Goal: Task Accomplishment & Management: Manage account settings

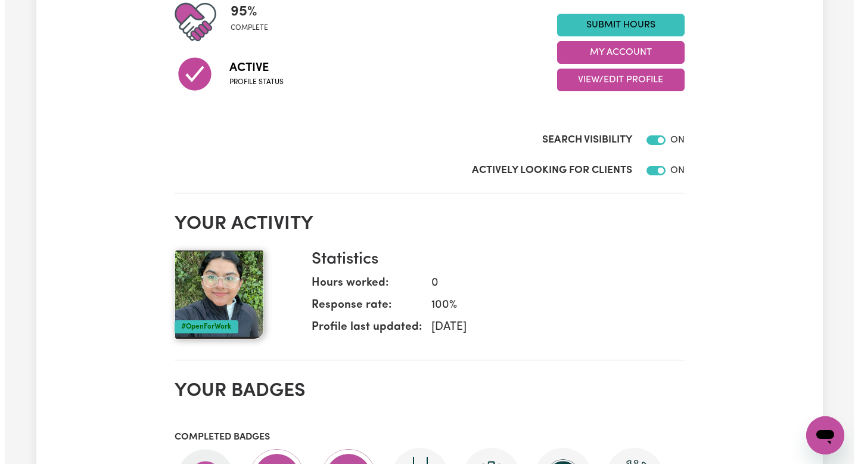
scroll to position [305, 0]
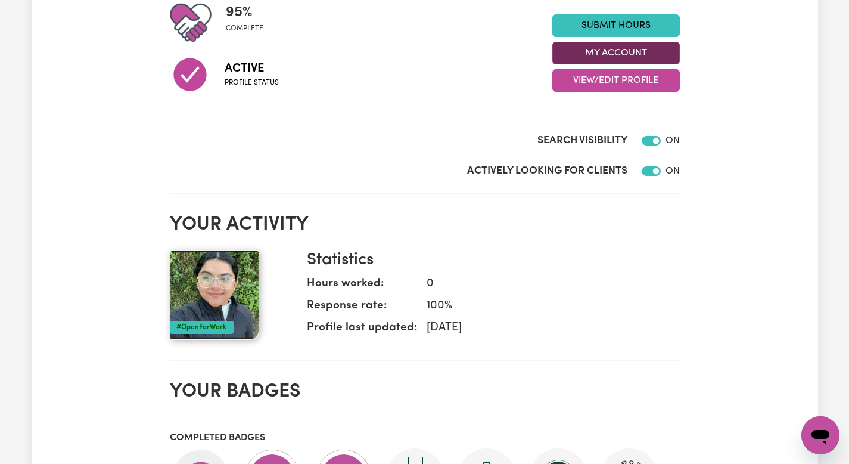
click at [616, 50] on button "My Account" at bounding box center [616, 53] width 128 height 23
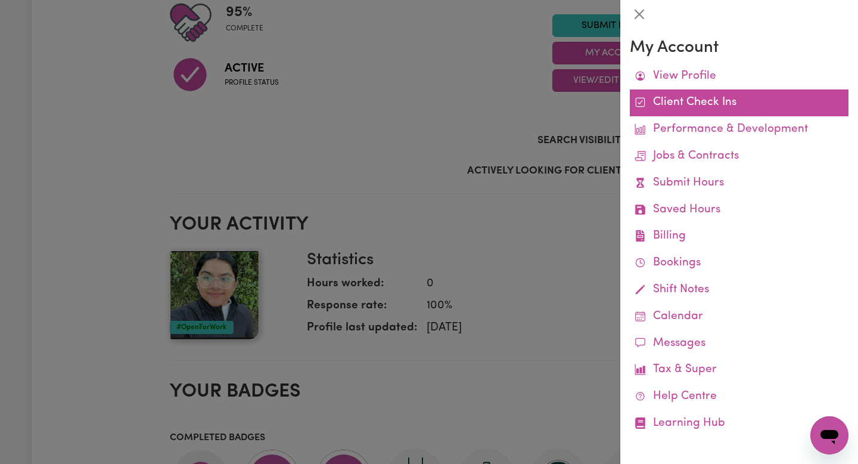
click at [699, 102] on link "Client Check Ins" at bounding box center [739, 102] width 219 height 27
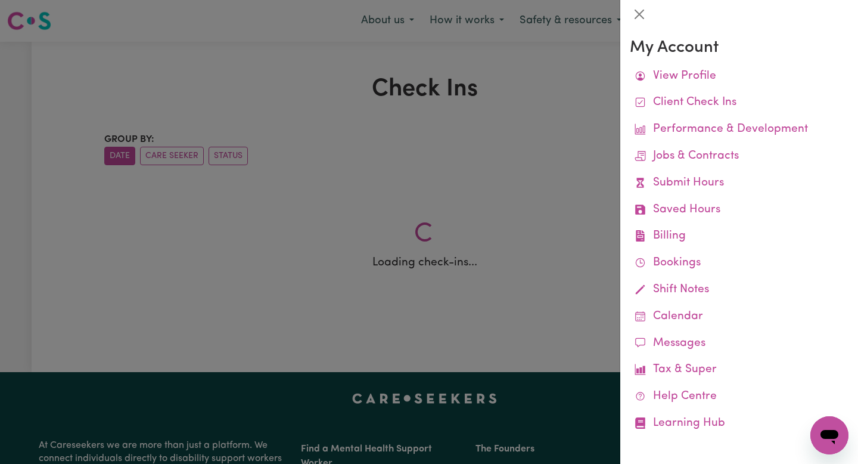
click at [458, 272] on div at bounding box center [429, 232] width 858 height 464
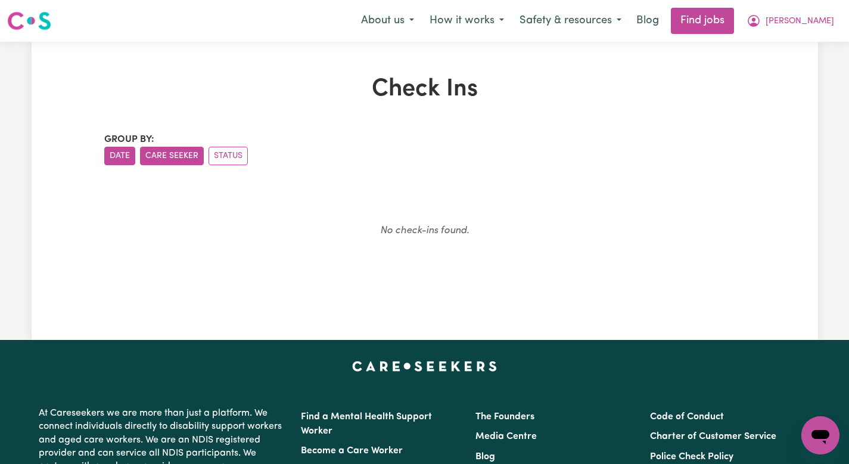
click at [173, 153] on button "Care Seeker" at bounding box center [172, 156] width 64 height 18
click at [220, 156] on button "Status" at bounding box center [228, 156] width 39 height 18
click at [811, 23] on span "[PERSON_NAME]" at bounding box center [800, 21] width 69 height 13
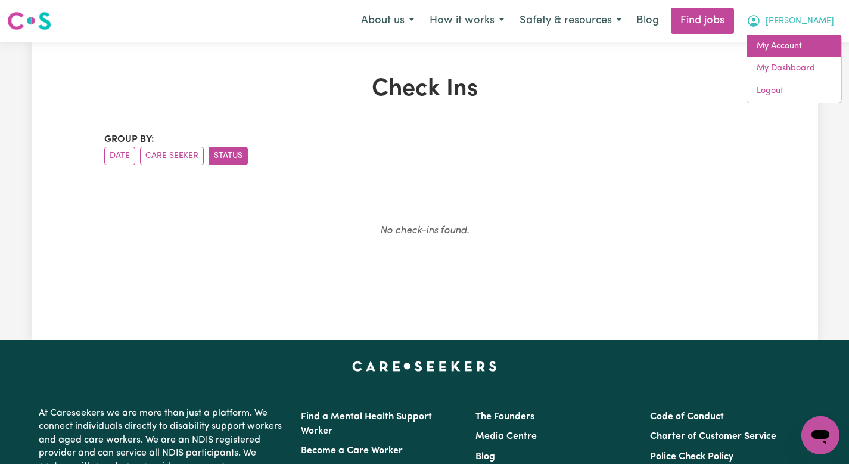
click at [778, 49] on link "My Account" at bounding box center [794, 46] width 94 height 23
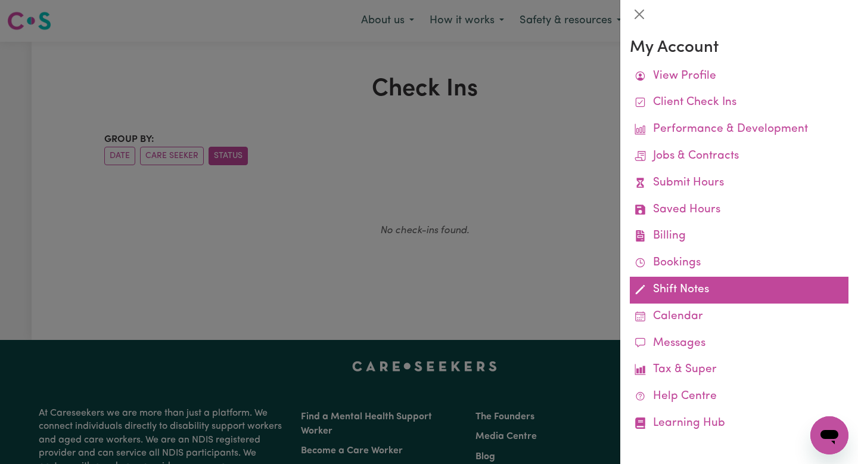
click at [685, 291] on link "Shift Notes" at bounding box center [739, 290] width 219 height 27
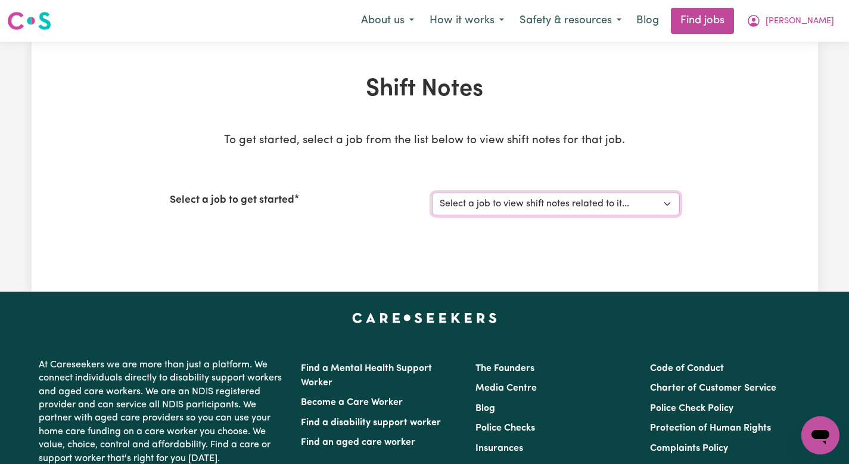
click at [555, 207] on select "Select a job to view shift notes related to it... [[PERSON_NAME]] Support Worke…" at bounding box center [556, 204] width 248 height 23
select select "14907"
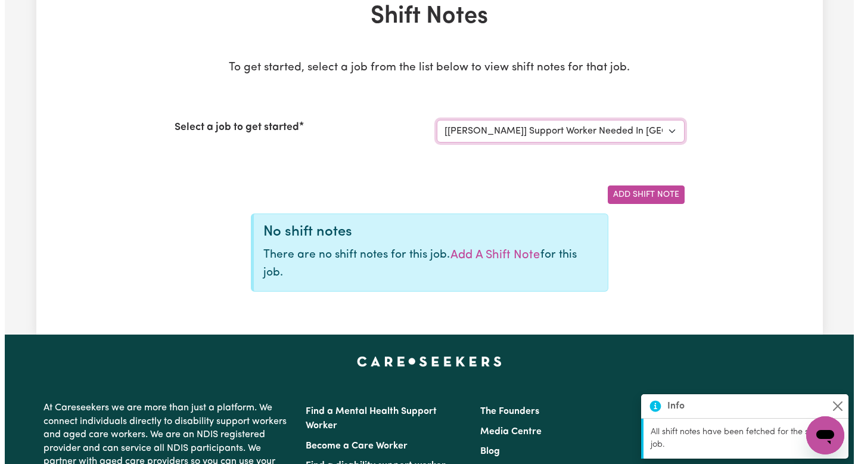
scroll to position [74, 0]
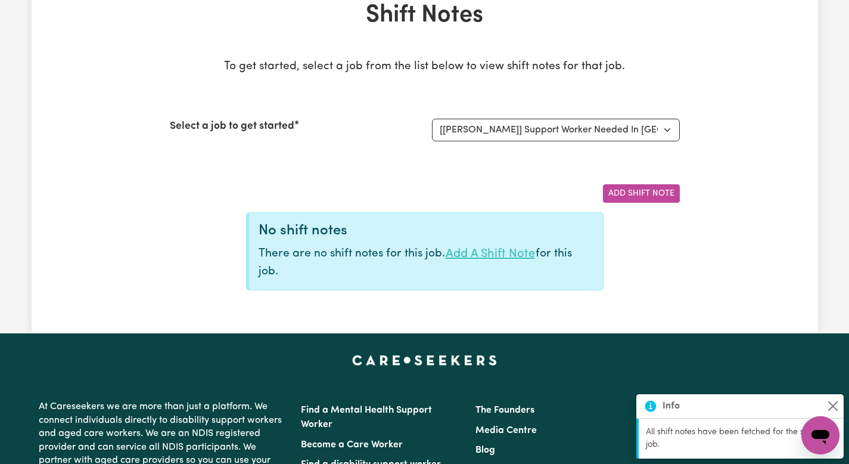
click at [493, 253] on button "Add a shift note" at bounding box center [490, 253] width 91 height 19
click at [623, 194] on button "Add Shift Note" at bounding box center [641, 193] width 77 height 18
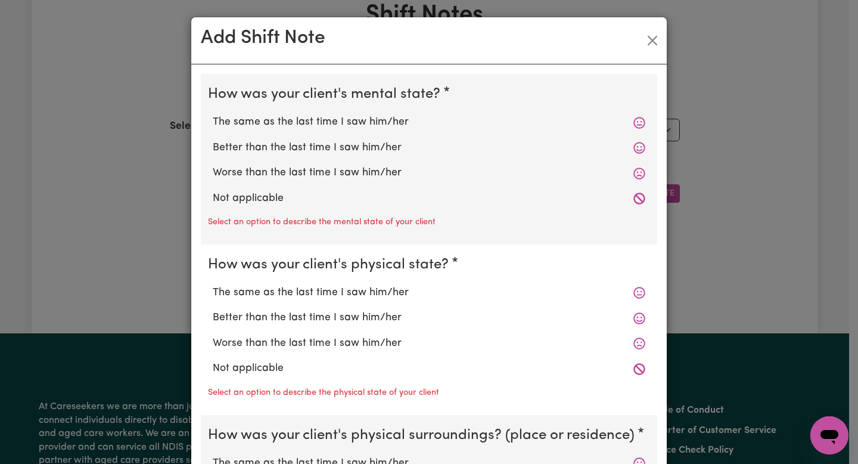
click at [634, 198] on icon at bounding box center [640, 199] width 12 height 12
click at [232, 204] on label "Not applicable" at bounding box center [429, 198] width 433 height 15
click at [213, 191] on input "Not applicable" at bounding box center [212, 190] width 1 height 1
radio input "true"
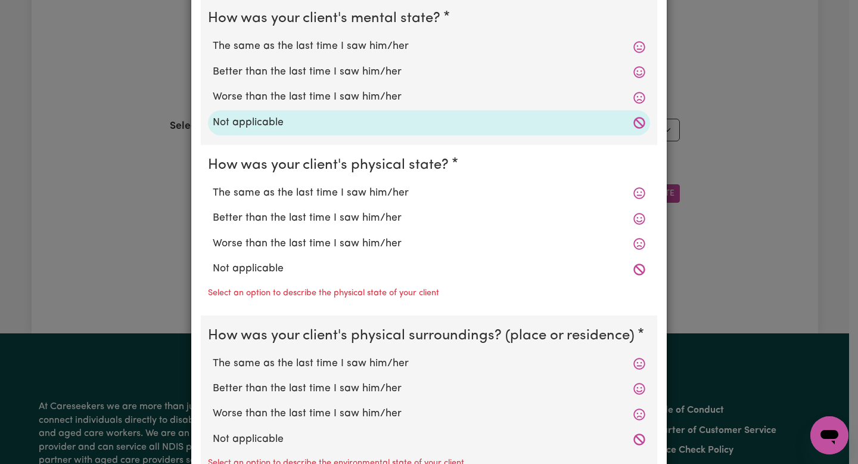
scroll to position [76, 0]
click at [246, 272] on label "Not applicable" at bounding box center [429, 267] width 433 height 15
click at [213, 260] on input "Not applicable" at bounding box center [212, 260] width 1 height 1
radio input "true"
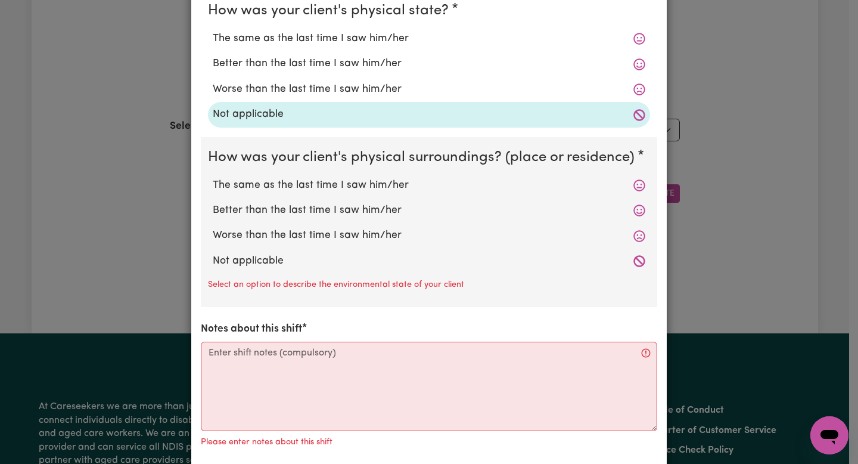
scroll to position [235, 0]
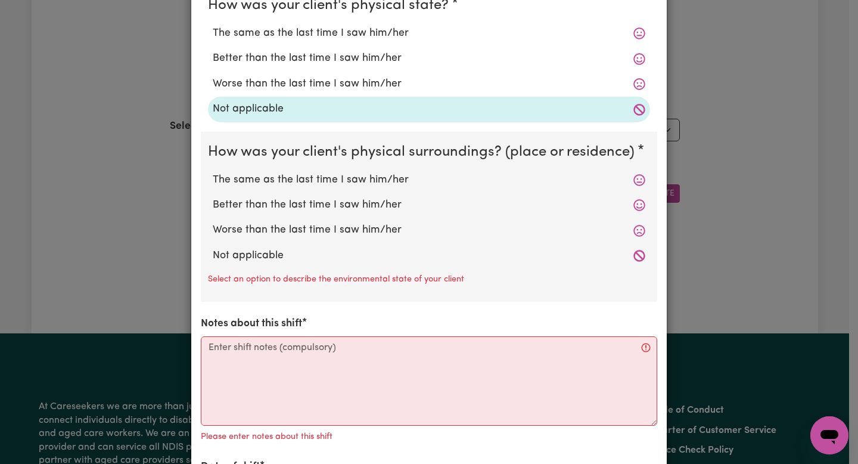
click at [254, 253] on label "Not applicable" at bounding box center [429, 255] width 433 height 15
click at [213, 248] on input "Not applicable" at bounding box center [212, 247] width 1 height 1
radio input "true"
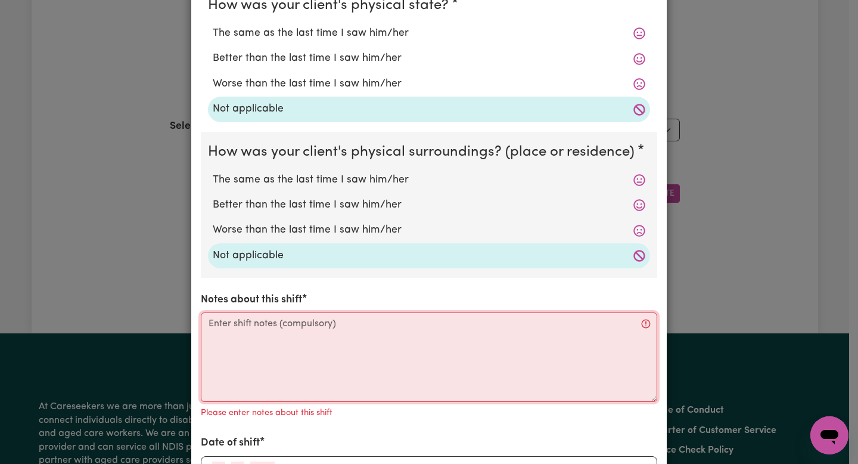
click at [240, 322] on textarea "Notes about this shift" at bounding box center [429, 356] width 457 height 89
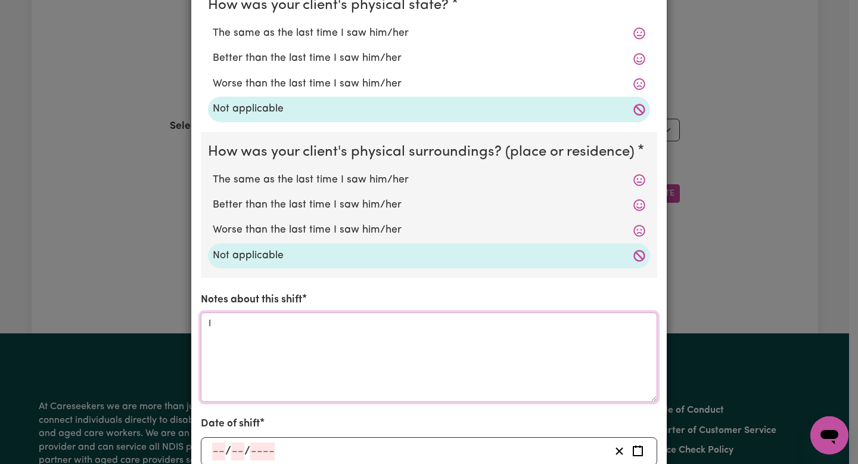
type textarea "I"
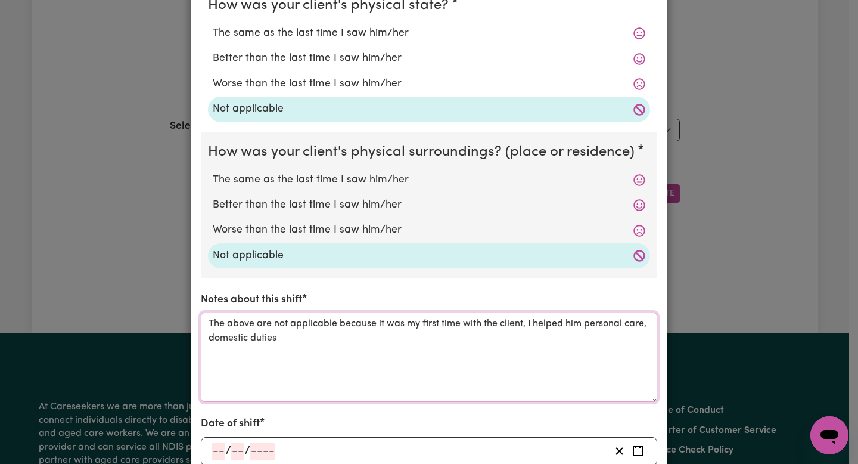
click at [642, 324] on textarea "The above are not applicable because it was my first time with the client, I he…" at bounding box center [429, 356] width 457 height 89
click at [347, 338] on textarea "The above are not applicable because it was my first time with the client, I he…" at bounding box center [429, 356] width 457 height 89
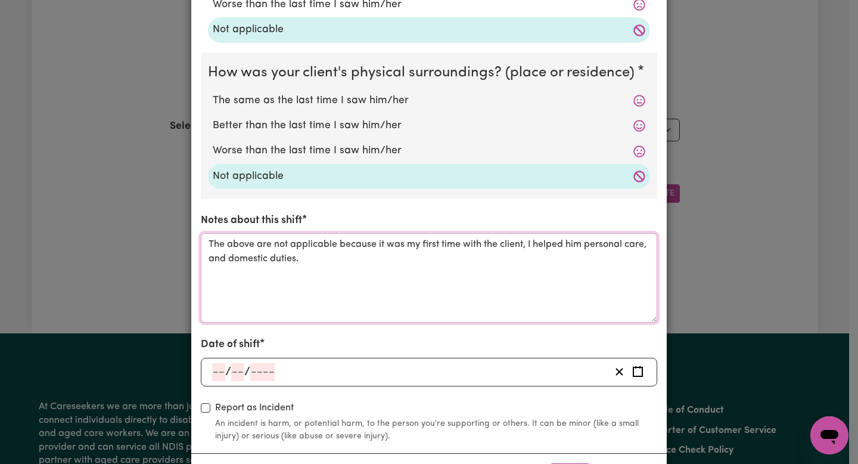
scroll to position [367, 0]
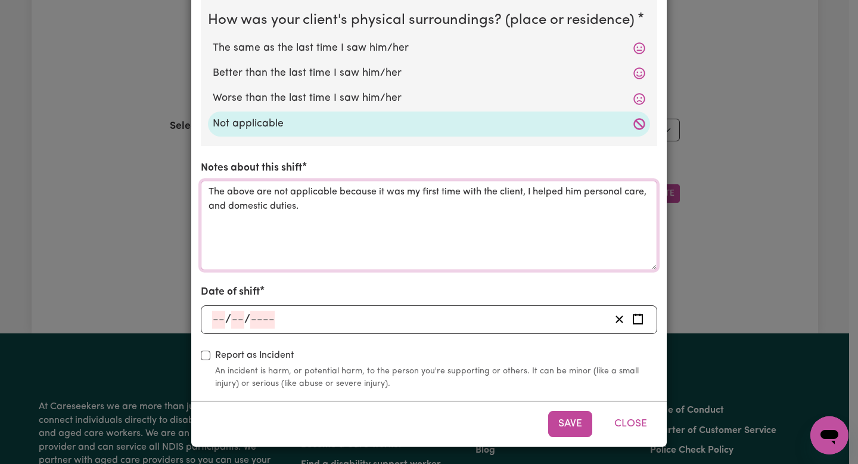
type textarea "The above are not applicable because it was my first time with the client, I he…"
click at [212, 321] on input "number" at bounding box center [218, 320] width 13 height 18
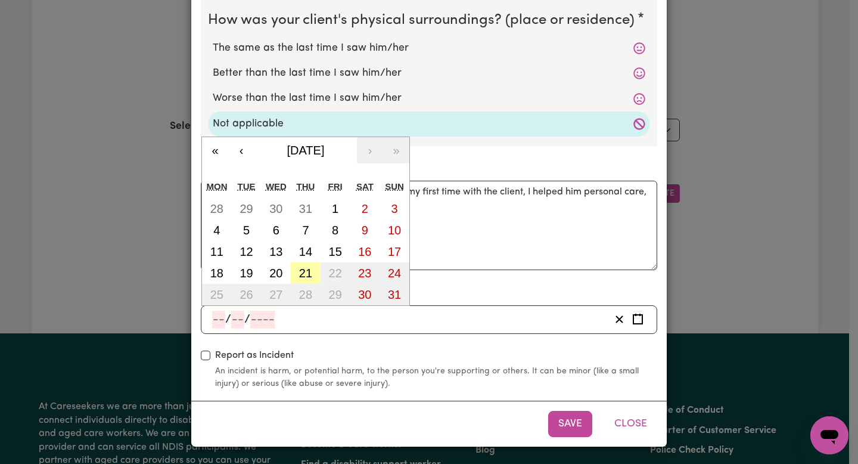
click at [303, 271] on abbr "21" at bounding box center [305, 272] width 13 height 13
type input "[DATE]"
type input "21"
type input "8"
type input "2025"
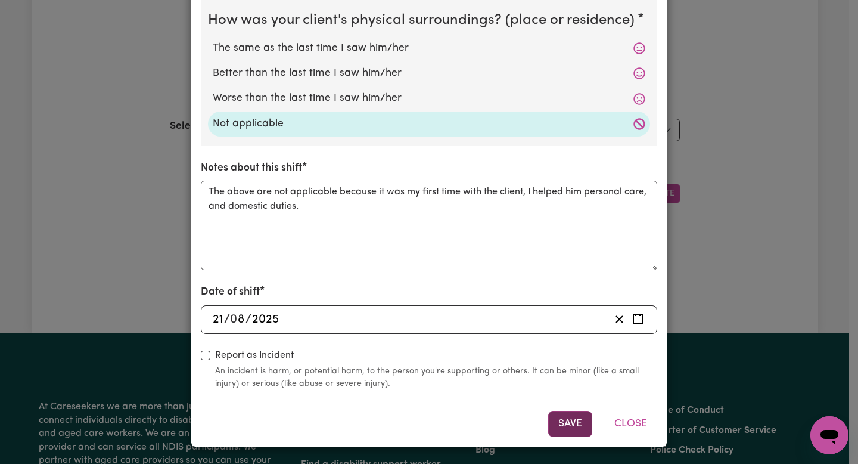
click at [567, 420] on button "Save" at bounding box center [570, 424] width 44 height 26
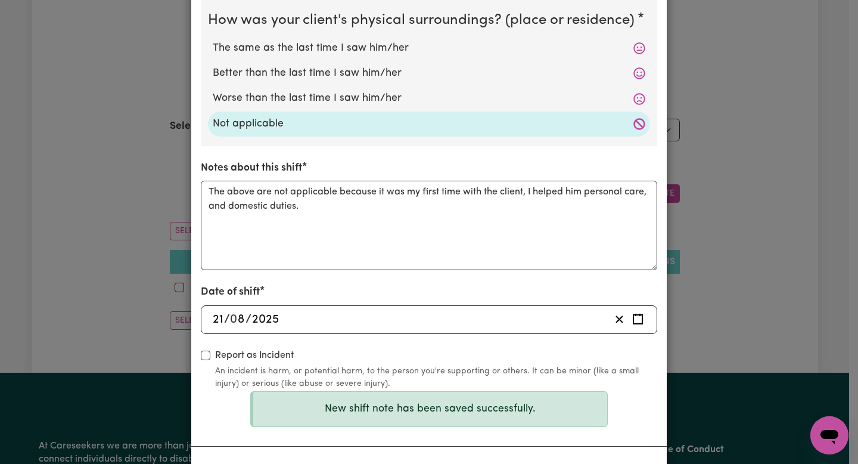
scroll to position [413, 0]
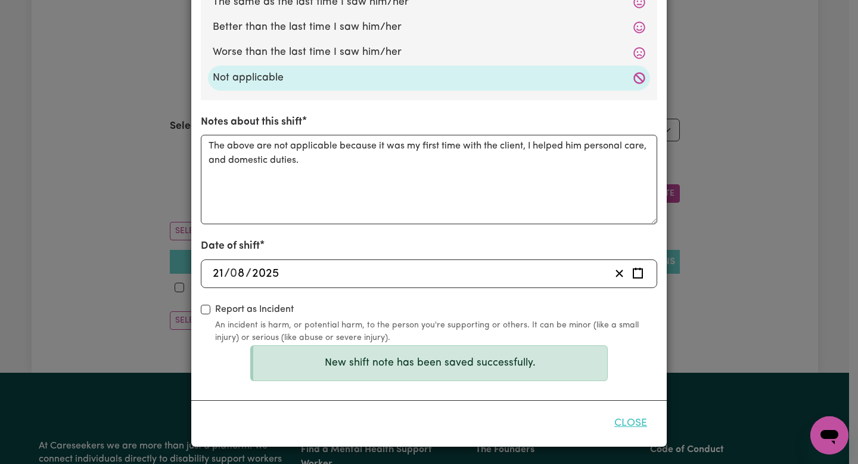
click at [632, 426] on button "Close" at bounding box center [630, 423] width 53 height 26
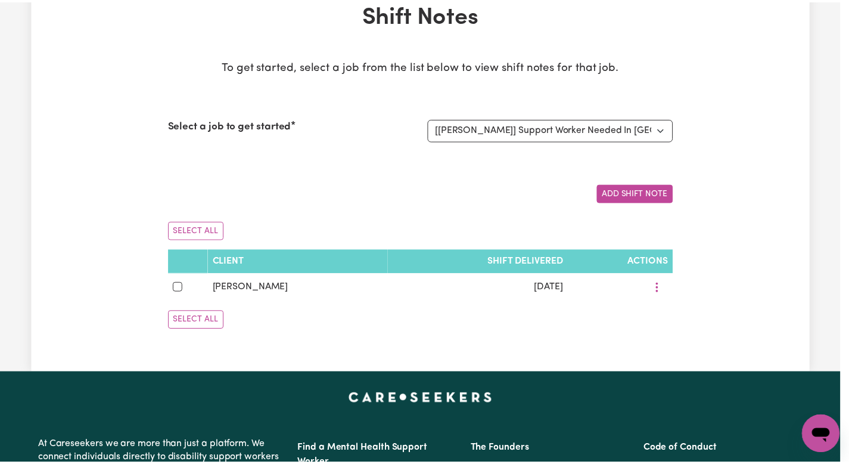
scroll to position [367, 0]
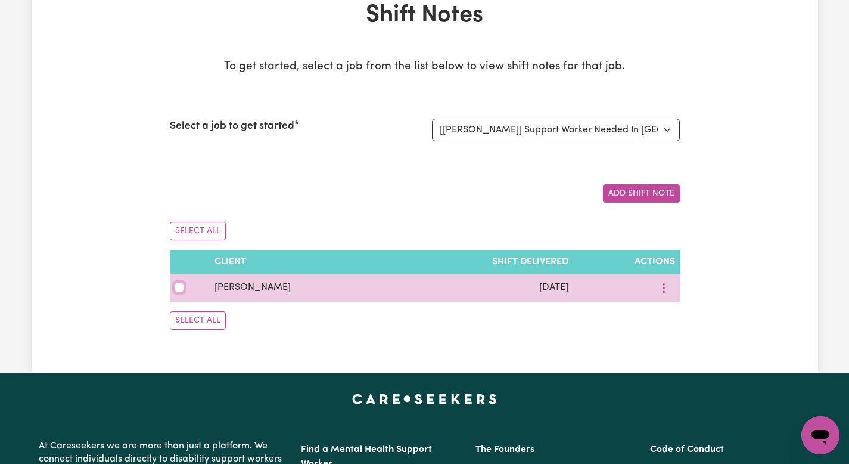
click at [175, 291] on input "checkbox" at bounding box center [180, 288] width 10 height 10
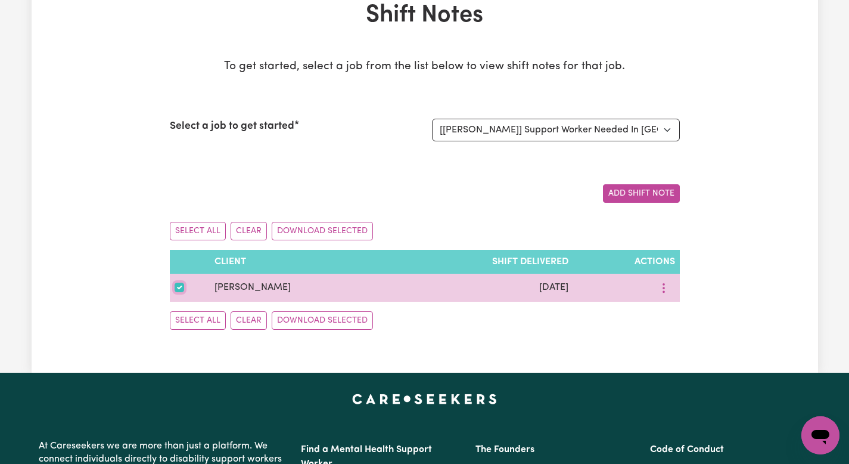
click at [179, 283] on input "checkbox" at bounding box center [180, 288] width 10 height 10
checkbox input "false"
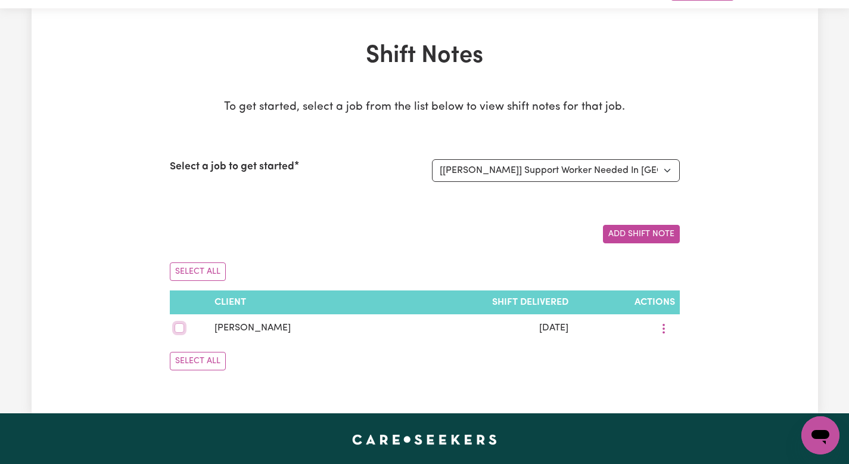
scroll to position [0, 0]
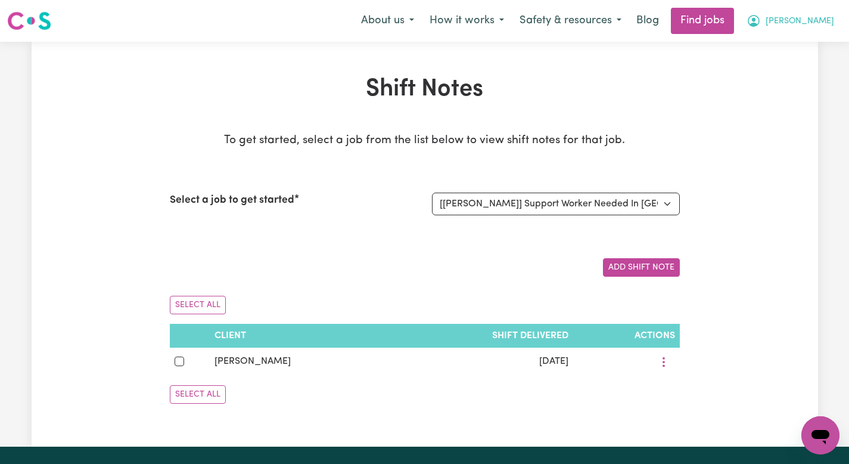
click at [808, 21] on span "[PERSON_NAME]" at bounding box center [800, 21] width 69 height 13
click at [786, 52] on link "My Account" at bounding box center [794, 46] width 94 height 23
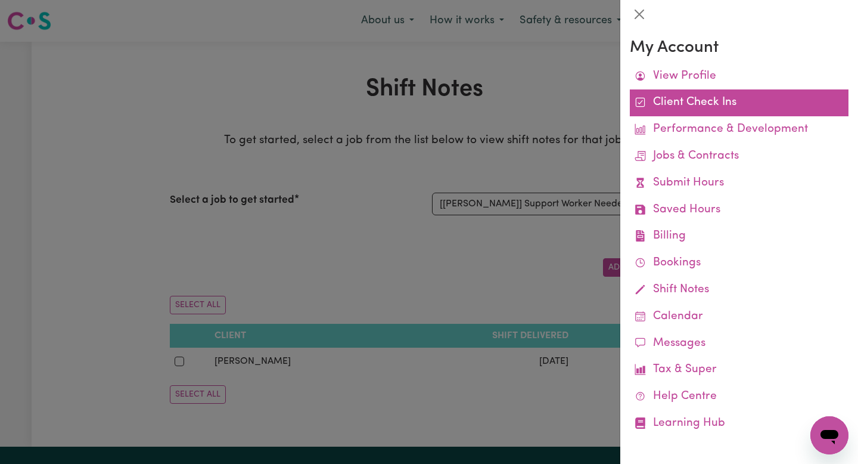
click at [695, 114] on link "Client Check Ins" at bounding box center [739, 102] width 219 height 27
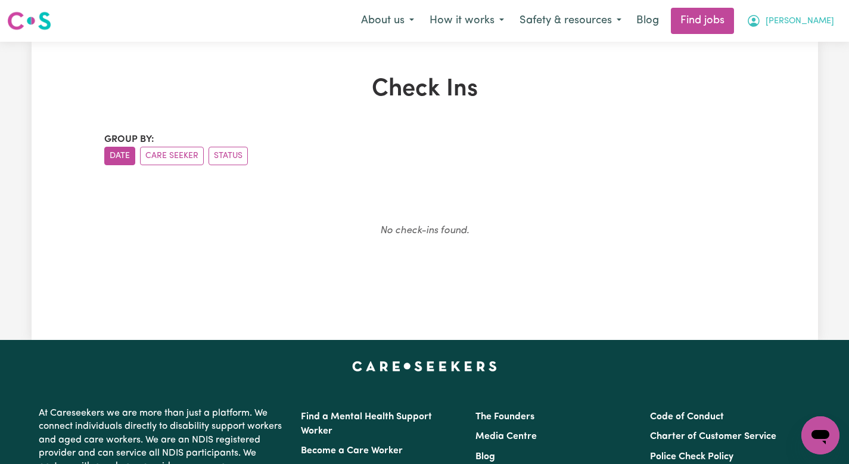
click at [806, 19] on span "[PERSON_NAME]" at bounding box center [800, 21] width 69 height 13
click at [781, 44] on link "My Account" at bounding box center [794, 46] width 94 height 23
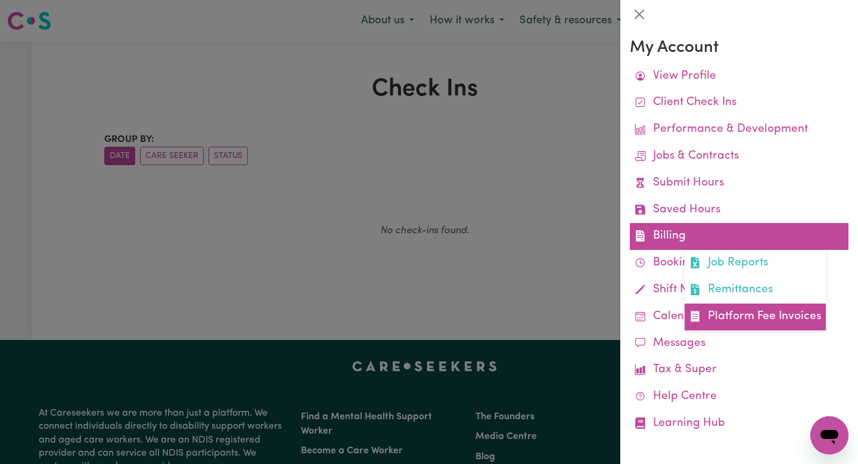
click at [729, 324] on link "Platform Fee Invoices" at bounding box center [755, 316] width 141 height 27
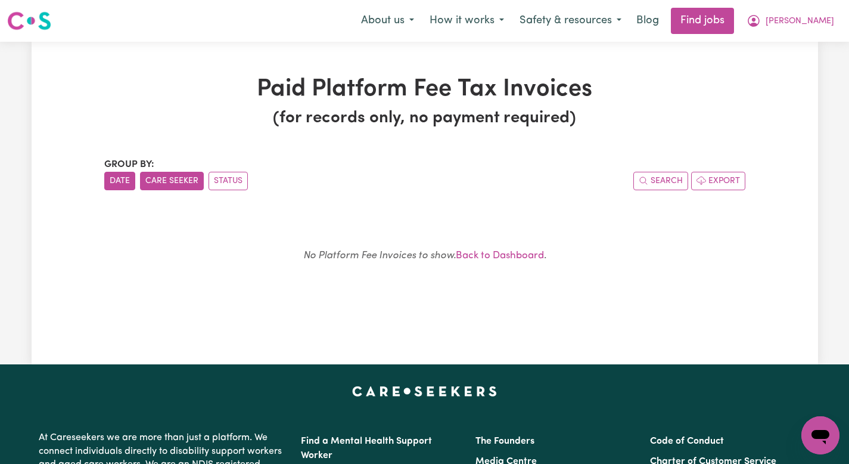
click at [160, 183] on button "Care Seeker" at bounding box center [172, 181] width 64 height 18
click at [219, 178] on button "Status" at bounding box center [228, 181] width 39 height 18
click at [810, 25] on span "[PERSON_NAME]" at bounding box center [800, 21] width 69 height 13
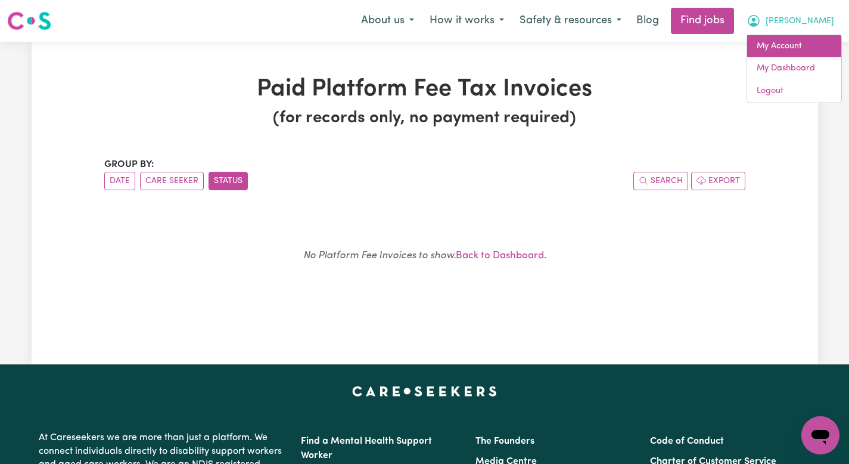
click at [781, 53] on link "My Account" at bounding box center [794, 46] width 94 height 23
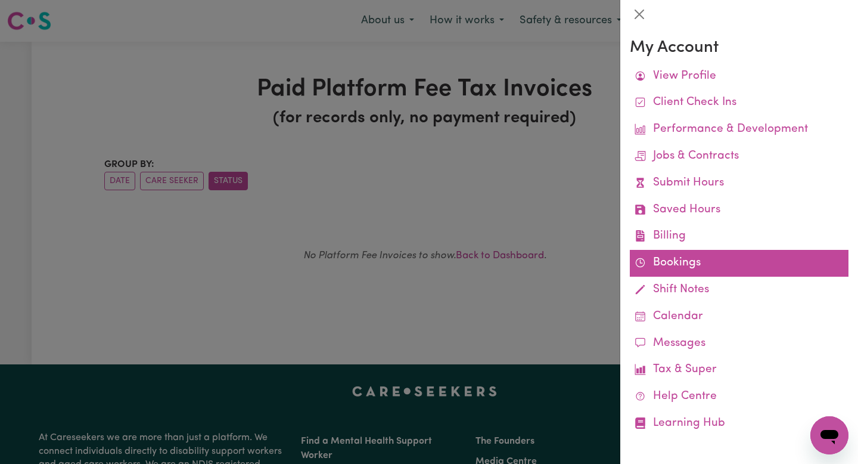
click at [654, 260] on link "Bookings" at bounding box center [739, 263] width 219 height 27
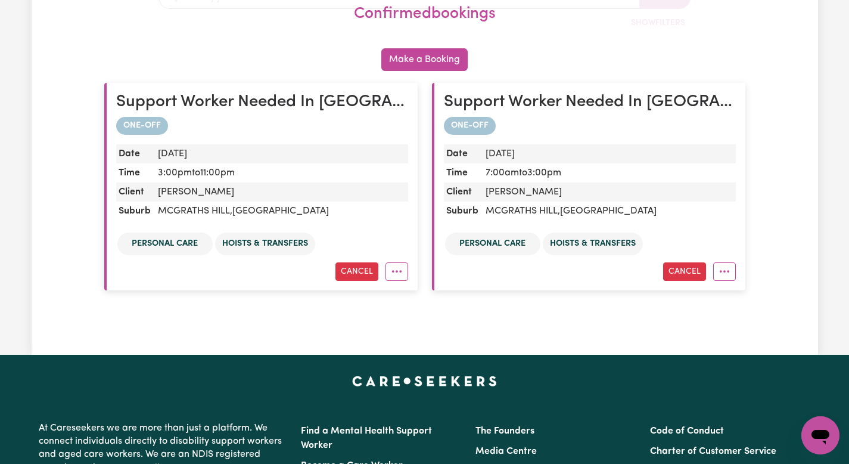
scroll to position [234, 0]
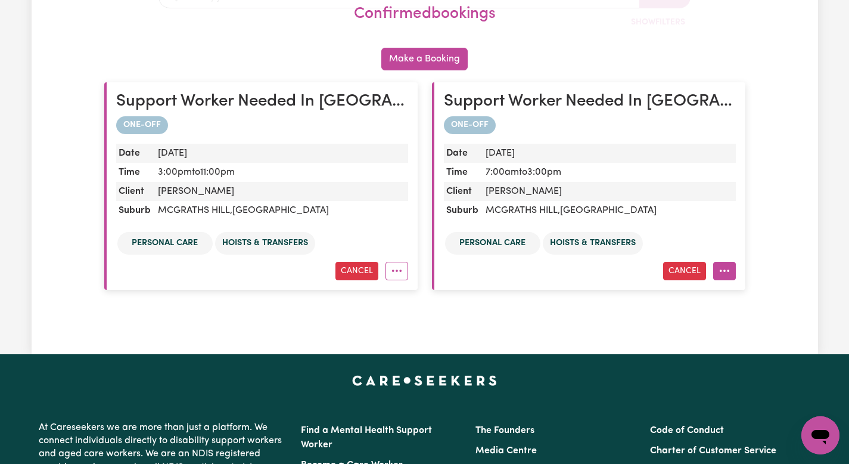
click at [727, 274] on button "More options" at bounding box center [724, 271] width 23 height 18
click at [627, 319] on div "My Bookings Confirmed Unconfirmed Cancelled Conflicts confirmed bookings Search…" at bounding box center [425, 80] width 656 height 479
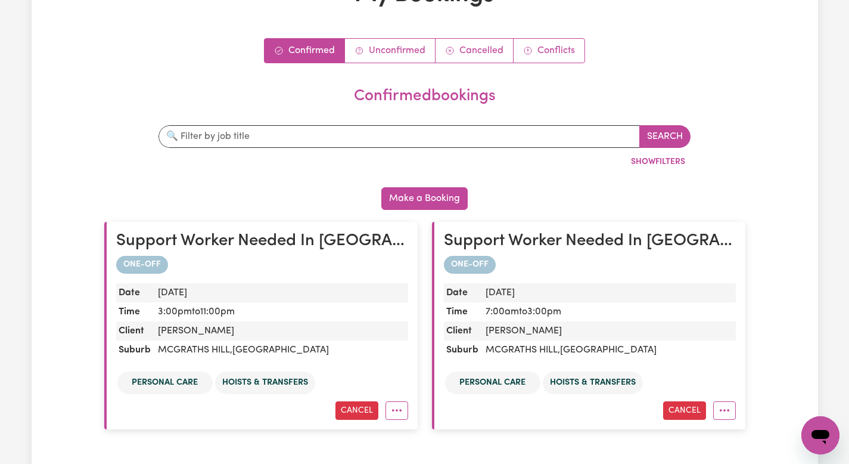
scroll to position [0, 0]
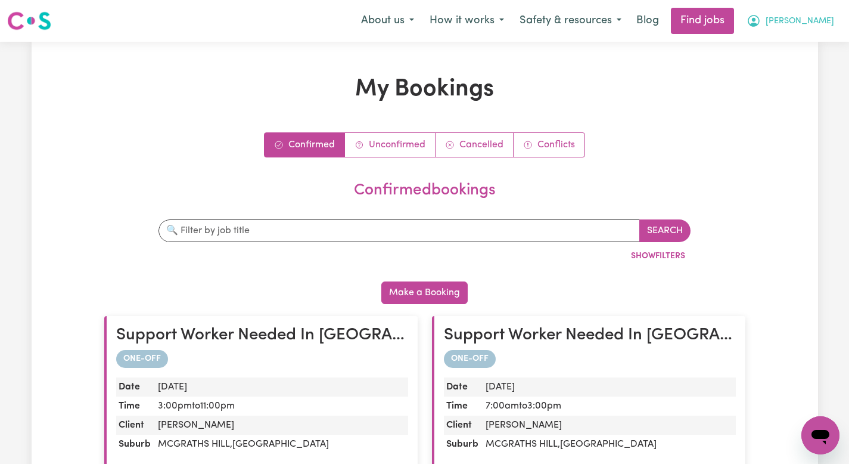
click at [803, 24] on button "[PERSON_NAME]" at bounding box center [790, 20] width 103 height 25
click at [788, 50] on link "My Account" at bounding box center [794, 46] width 94 height 23
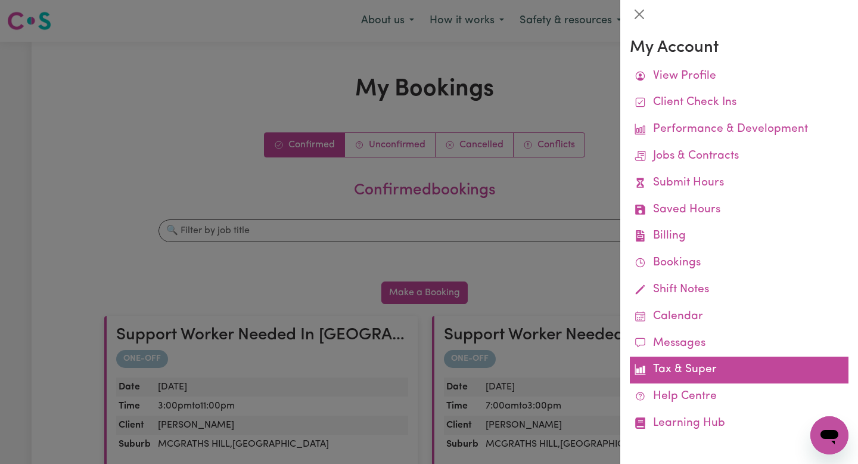
click at [688, 371] on link "Tax & Super" at bounding box center [739, 369] width 219 height 27
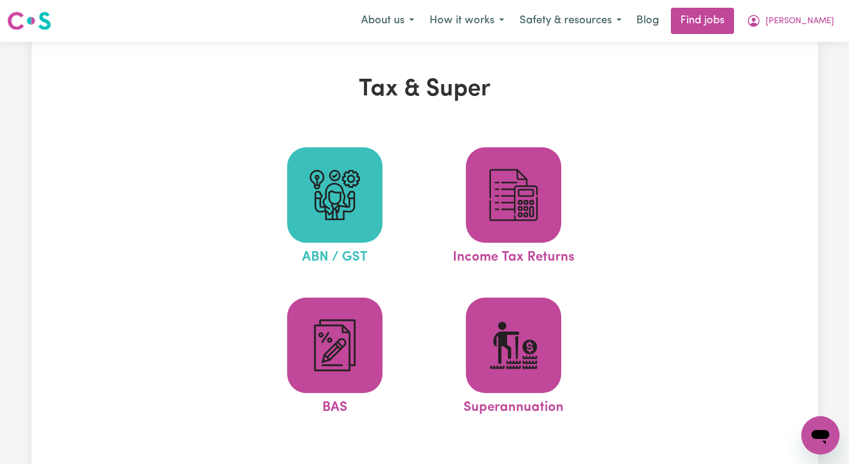
click at [347, 191] on img at bounding box center [334, 194] width 57 height 57
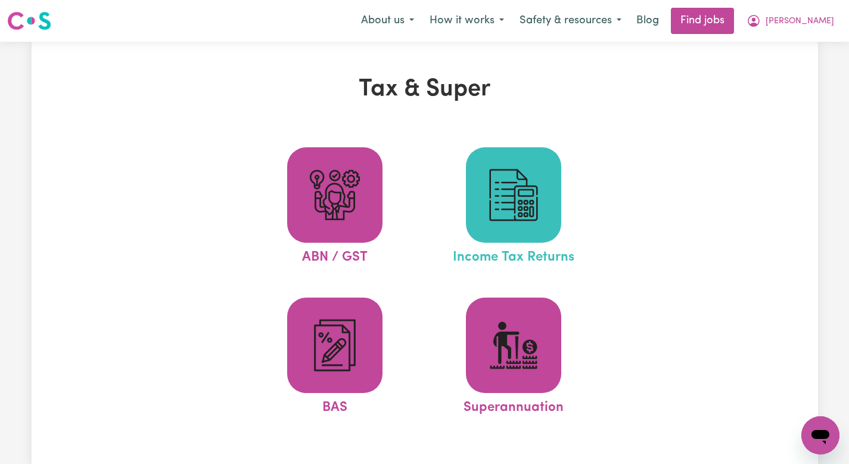
click at [536, 210] on img at bounding box center [513, 194] width 57 height 57
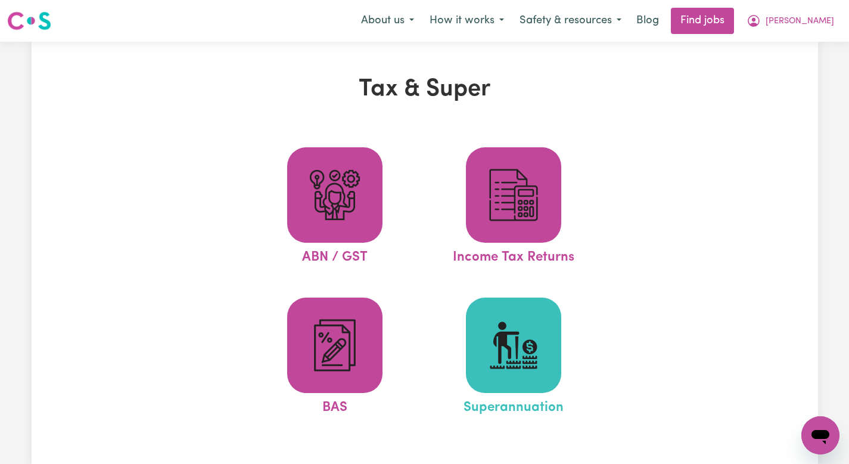
click at [481, 347] on span at bounding box center [513, 344] width 95 height 95
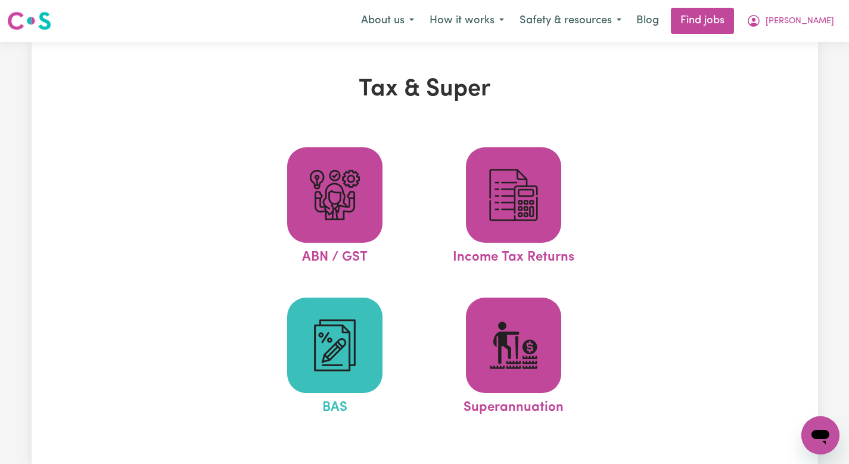
click at [335, 333] on img at bounding box center [334, 344] width 57 height 57
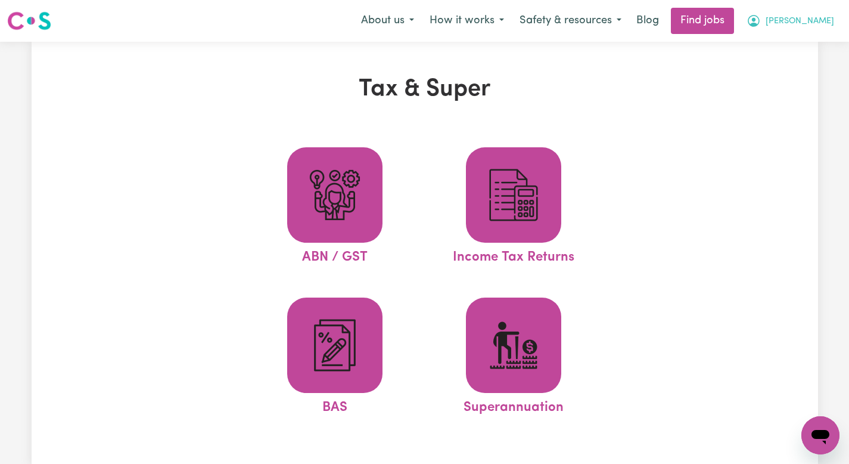
click at [799, 29] on button "[PERSON_NAME]" at bounding box center [790, 20] width 103 height 25
click at [791, 68] on link "My Dashboard" at bounding box center [794, 68] width 94 height 23
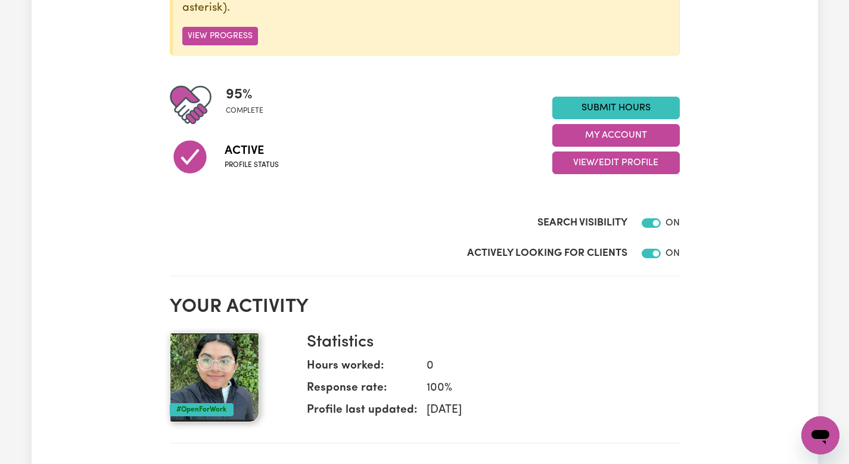
scroll to position [197, 0]
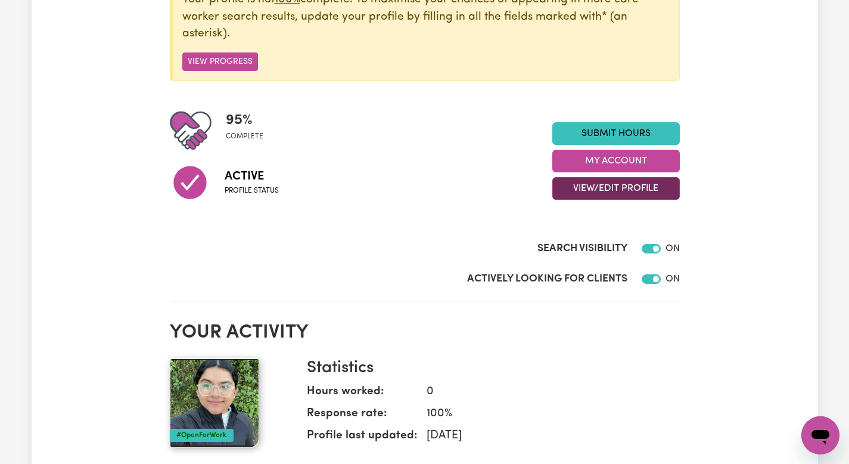
click at [592, 192] on button "View/Edit Profile" at bounding box center [616, 188] width 128 height 23
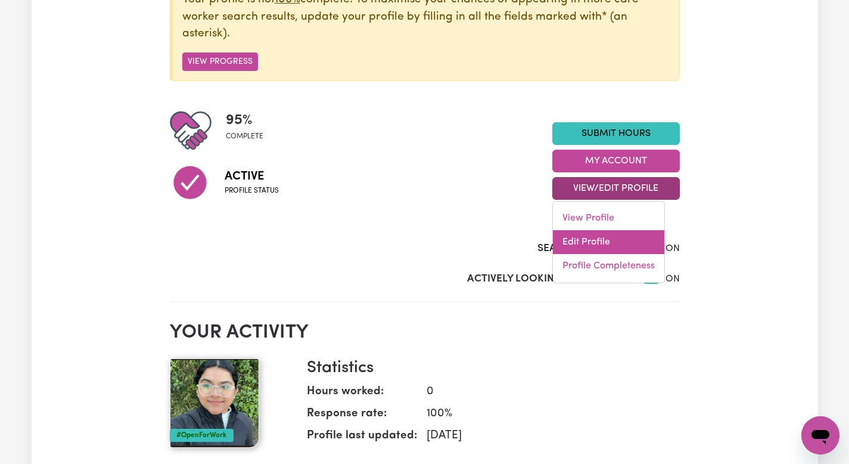
click at [584, 237] on link "Edit Profile" at bounding box center [608, 242] width 111 height 24
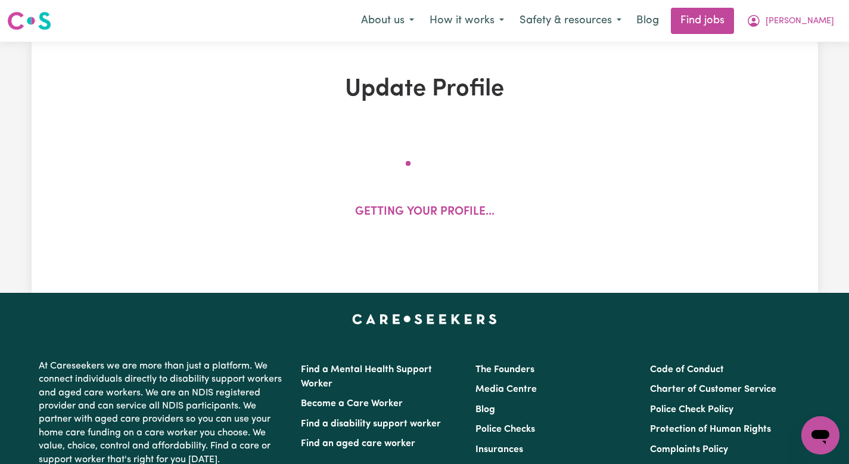
select select "[DEMOGRAPHIC_DATA]"
select select "Student Visa"
select select "Studying a healthcare related degree or qualification"
select select "41"
select select "60"
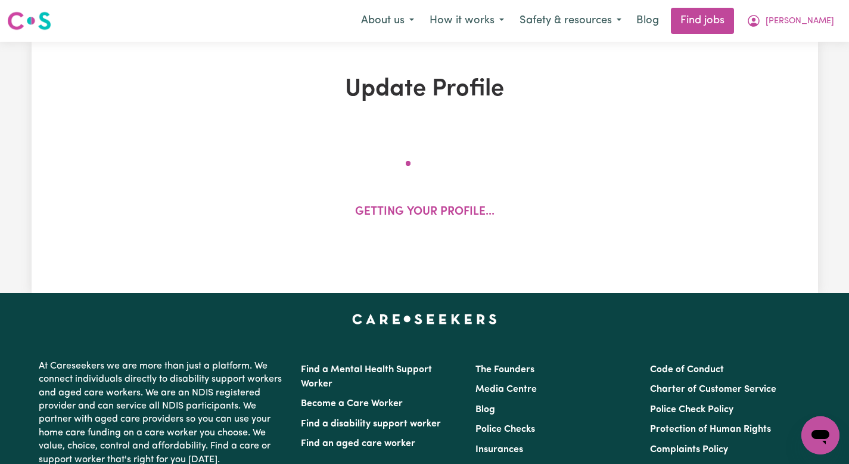
select select "73"
select select "80"
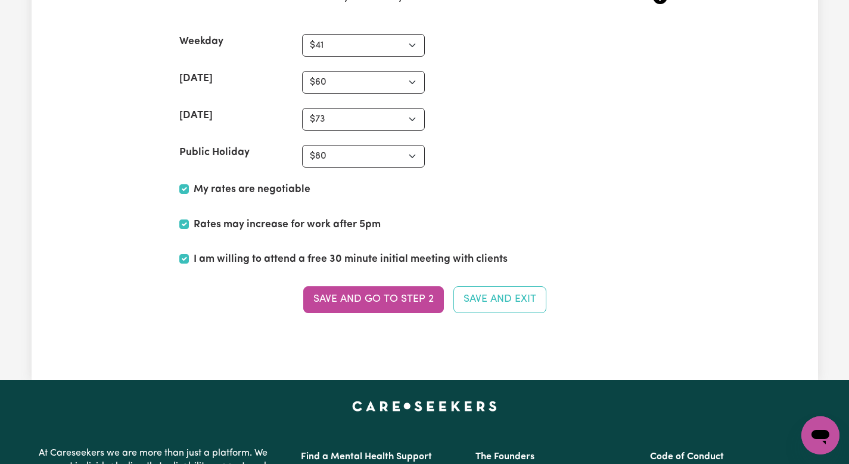
scroll to position [3137, 0]
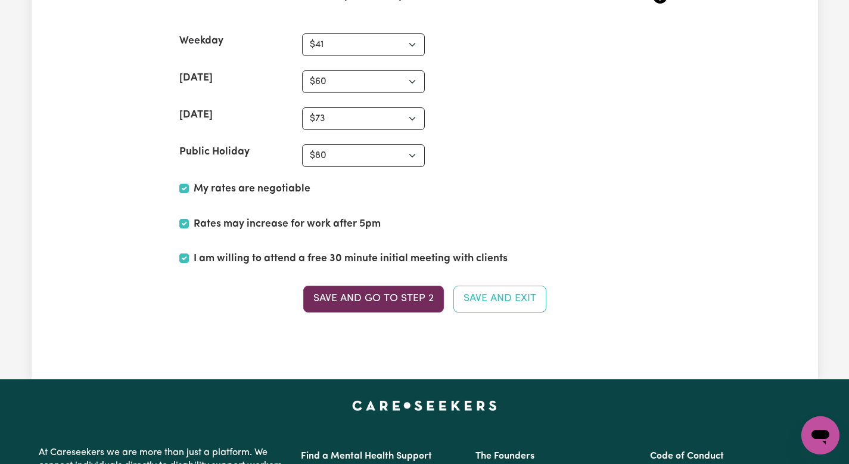
click at [393, 296] on button "Save and go to Step 2" at bounding box center [373, 298] width 141 height 26
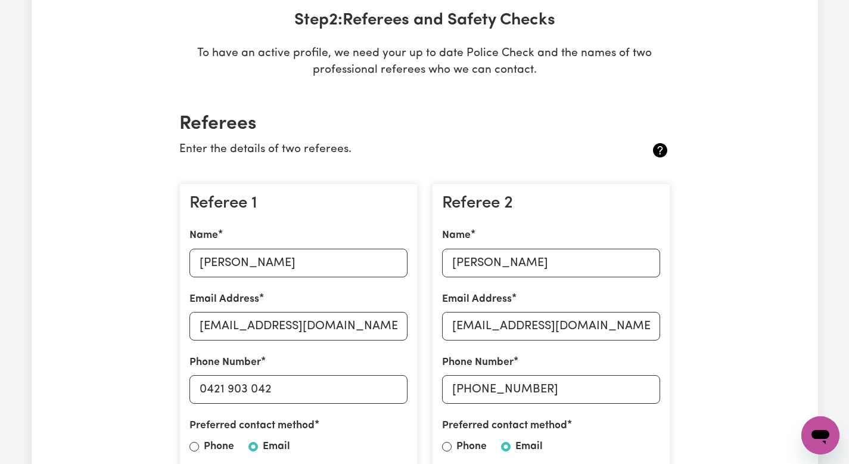
scroll to position [0, 0]
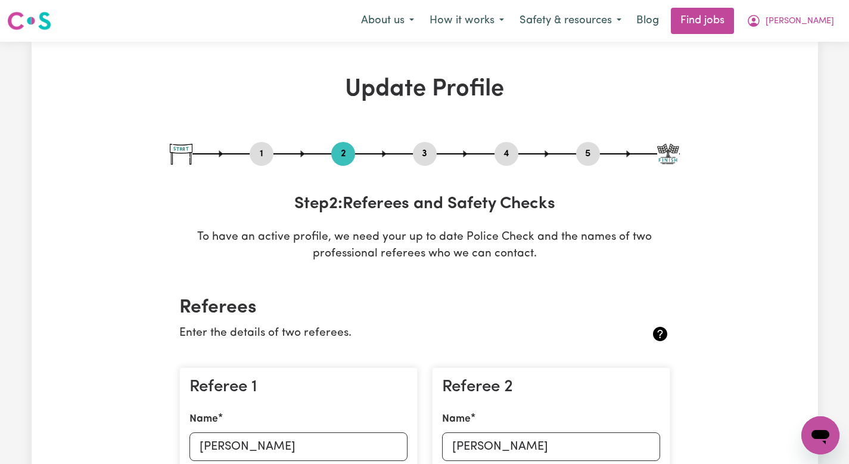
click at [422, 34] on div "Menu About us How it works Safety & resources Blog Find jobs [PERSON_NAME]" at bounding box center [424, 20] width 849 height 27
click at [501, 19] on button "How it works" at bounding box center [467, 20] width 90 height 25
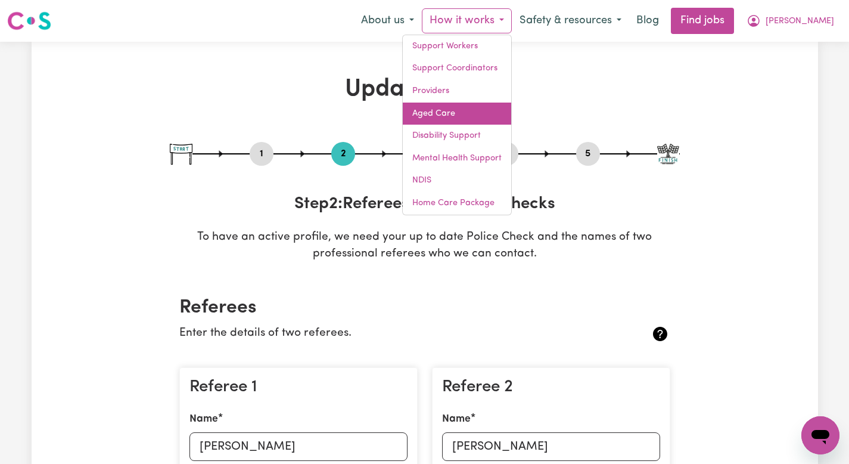
click at [471, 114] on link "Aged Care" at bounding box center [457, 114] width 108 height 23
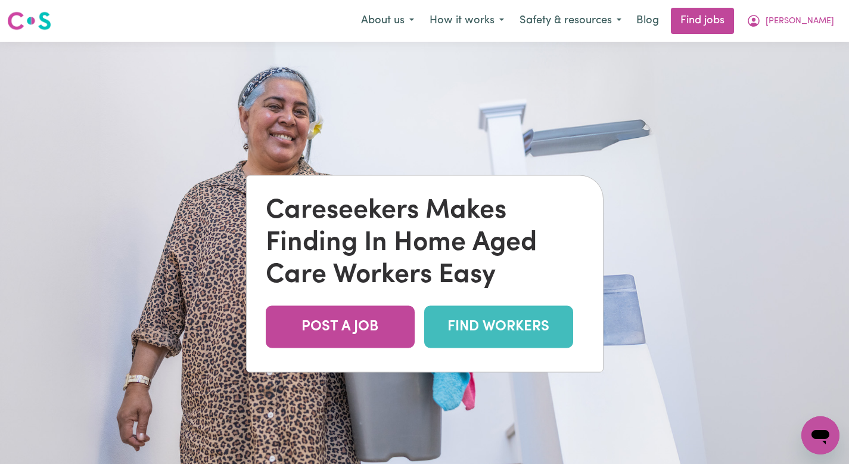
click at [465, 318] on link "FIND WORKERS" at bounding box center [498, 327] width 149 height 42
click at [512, 15] on button "How it works" at bounding box center [467, 20] width 90 height 25
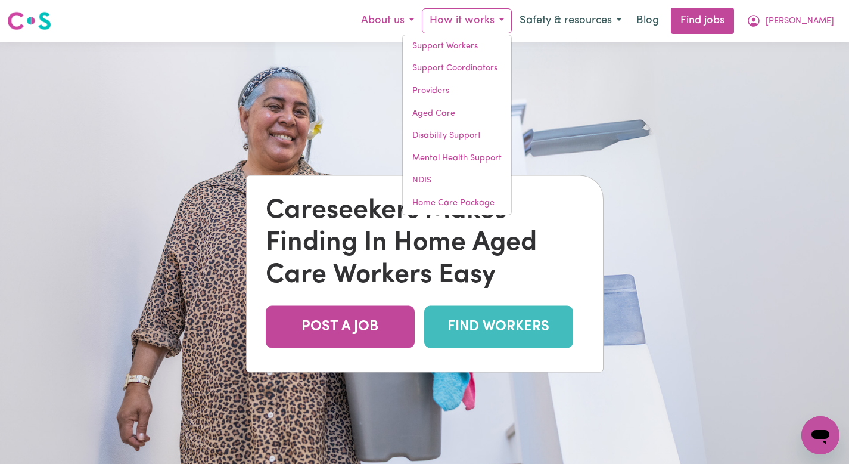
click at [422, 23] on button "About us" at bounding box center [387, 20] width 69 height 25
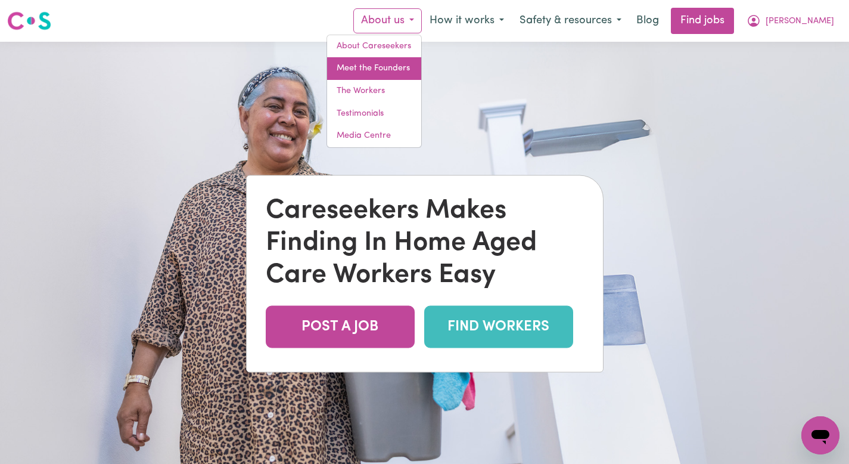
click at [421, 75] on link "Meet the Founders" at bounding box center [374, 68] width 94 height 23
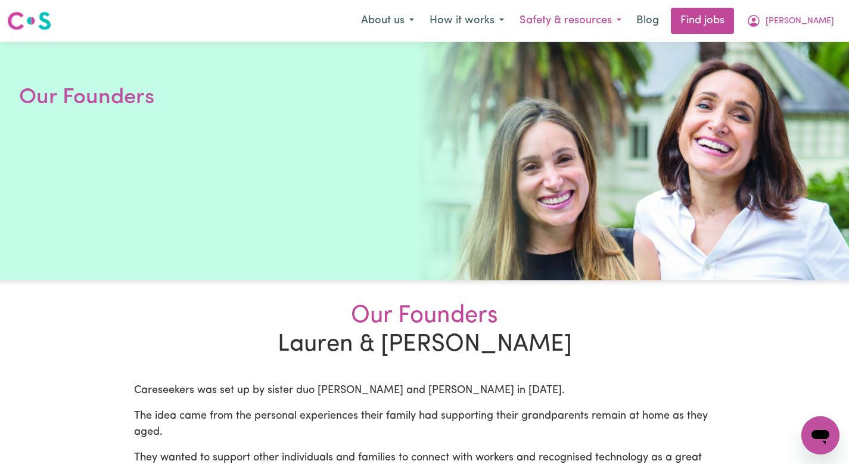
click at [616, 15] on button "Safety & resources" at bounding box center [570, 20] width 117 height 25
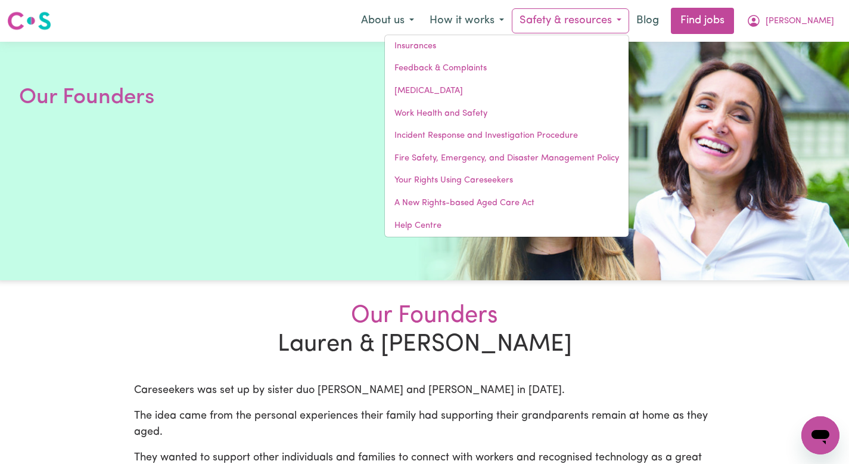
click at [569, 316] on span "Our Founders" at bounding box center [425, 316] width 582 height 29
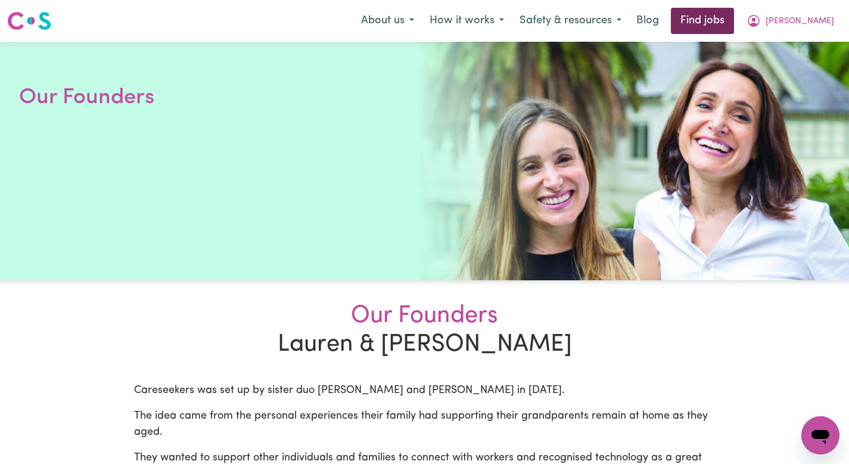
click at [734, 19] on link "Find jobs" at bounding box center [702, 21] width 63 height 26
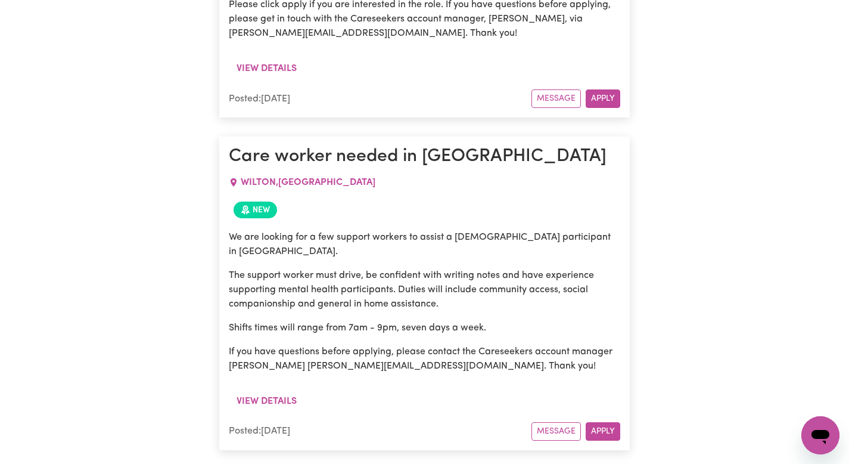
scroll to position [2001, 0]
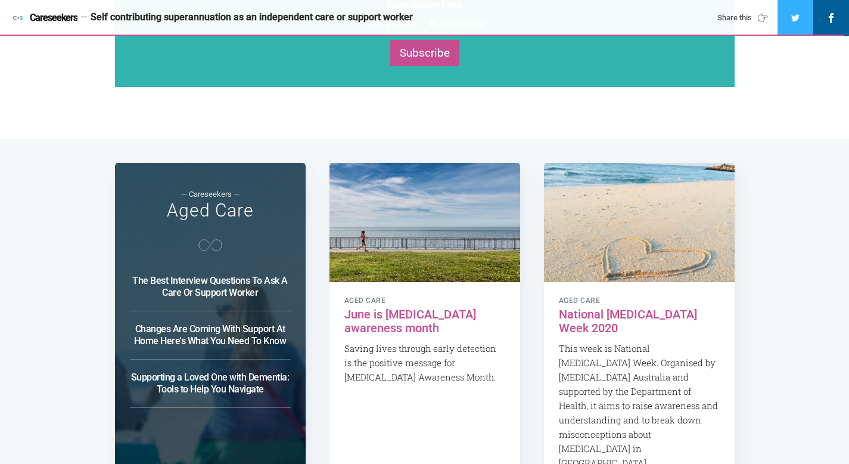
scroll to position [2374, 0]
